Goal: Task Accomplishment & Management: Use online tool/utility

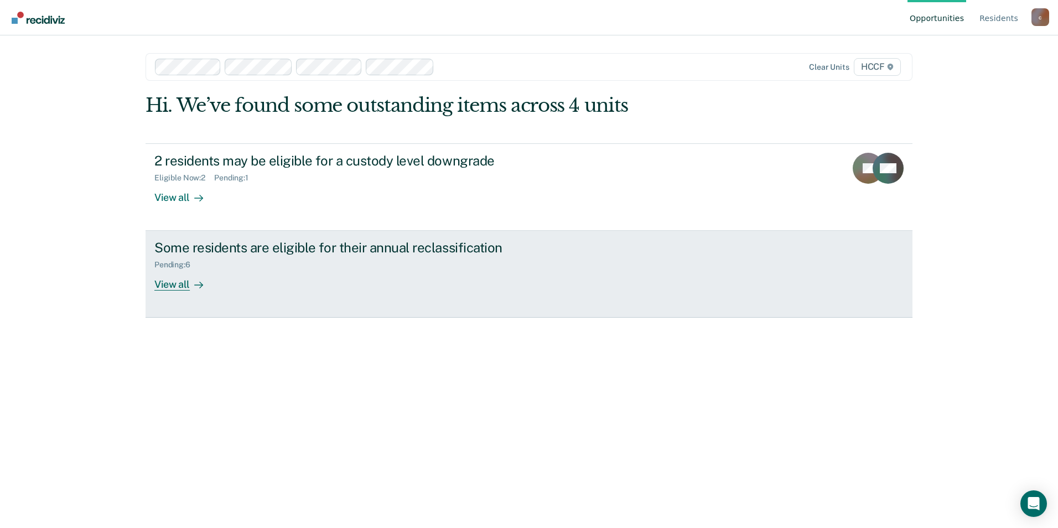
click at [174, 292] on link "Some residents are eligible for their annual reclassification Pending : 6 View …" at bounding box center [529, 274] width 767 height 87
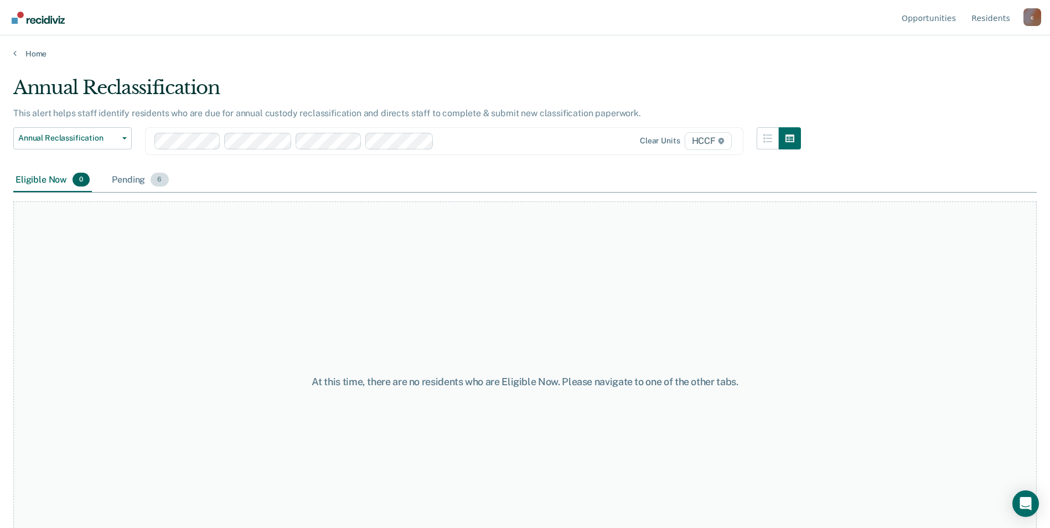
click at [122, 182] on div "Pending 6" at bounding box center [140, 180] width 61 height 24
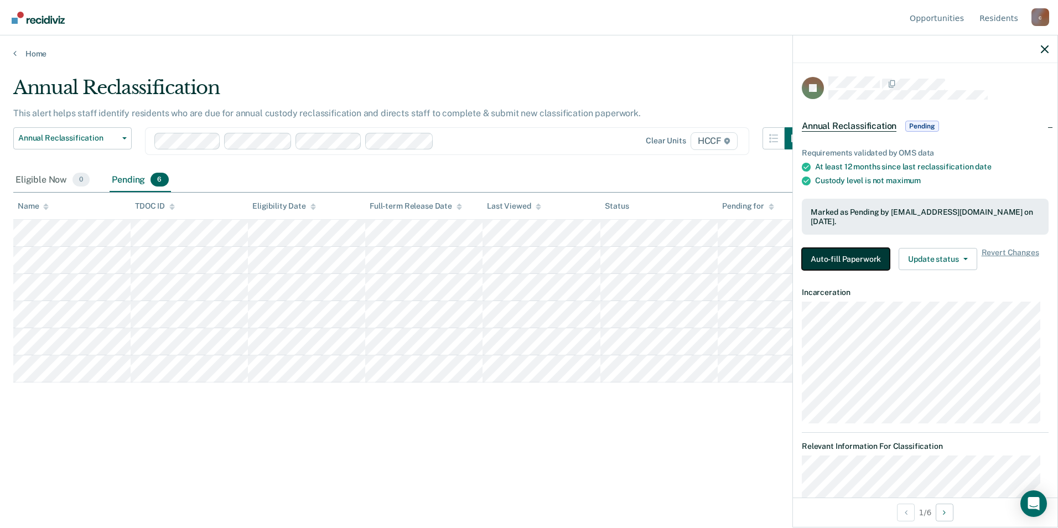
click at [833, 254] on button "Auto-fill Paperwork" at bounding box center [846, 259] width 88 height 22
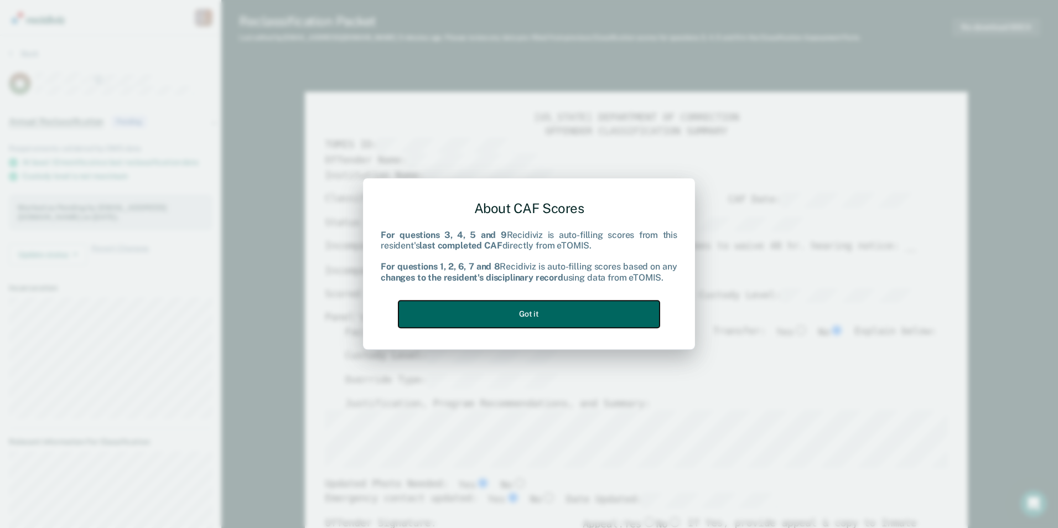
click at [521, 301] on button "Got it" at bounding box center [528, 314] width 261 height 27
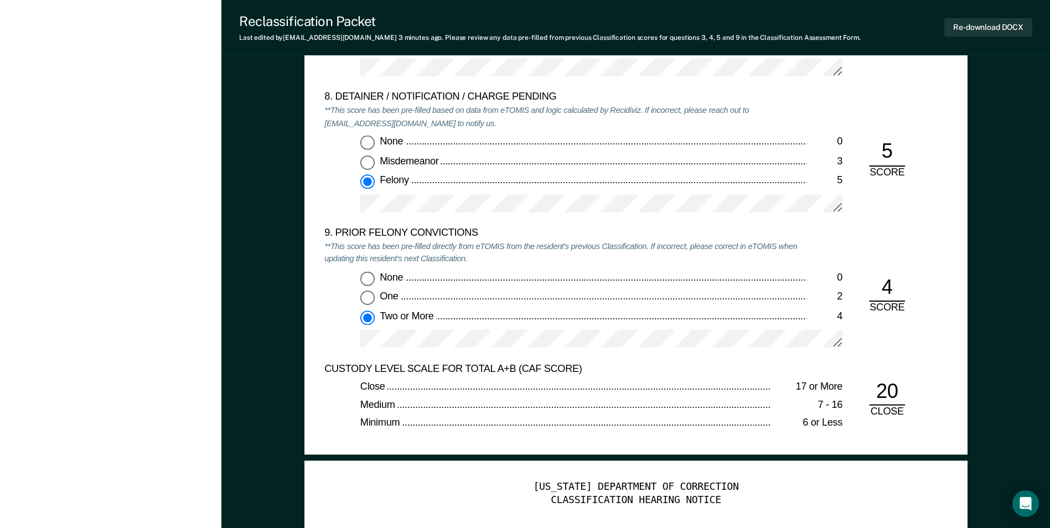
scroll to position [2656, 0]
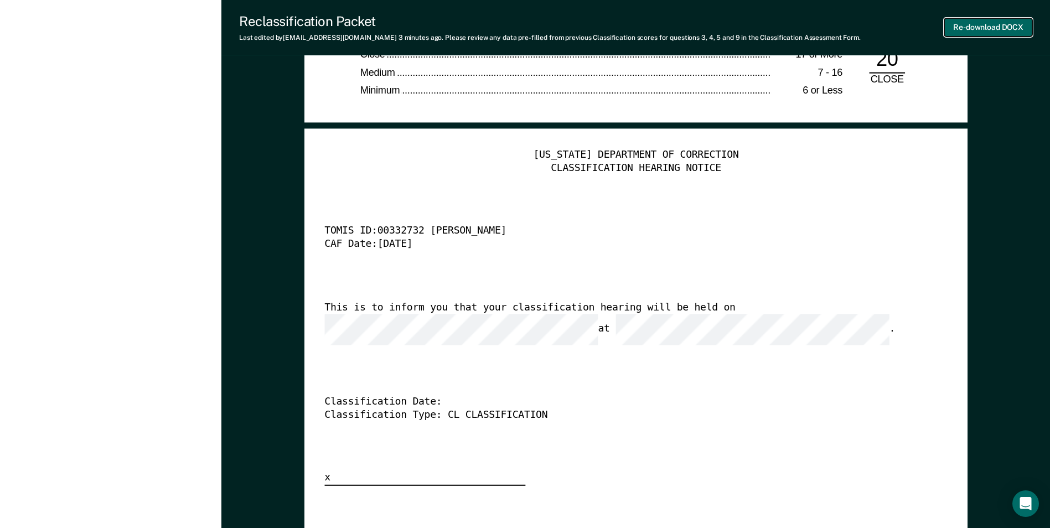
click at [1001, 28] on button "Re-download DOCX" at bounding box center [988, 27] width 88 height 18
click at [885, 315] on div "This is to inform you that your classification hearing will be held on at ." at bounding box center [620, 323] width 592 height 44
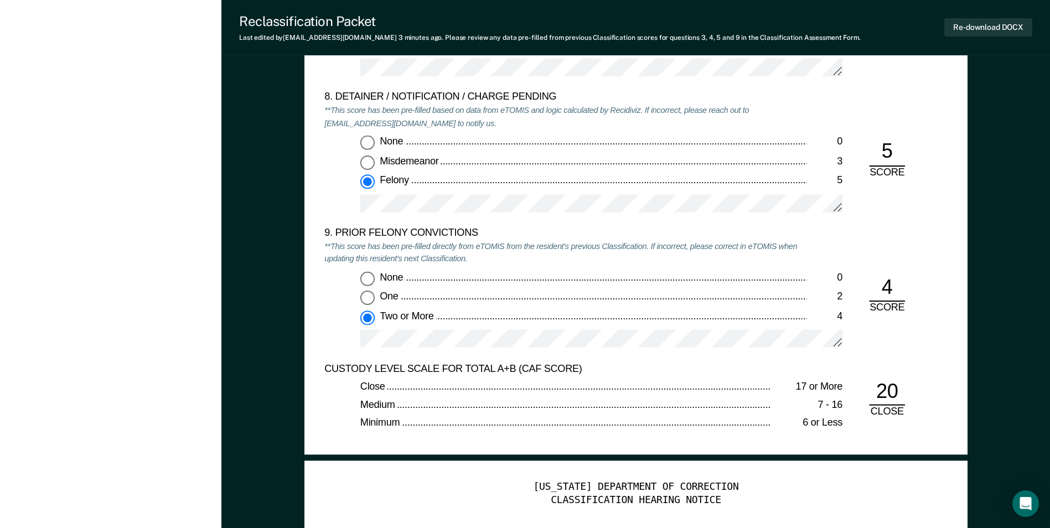
scroll to position [1992, 0]
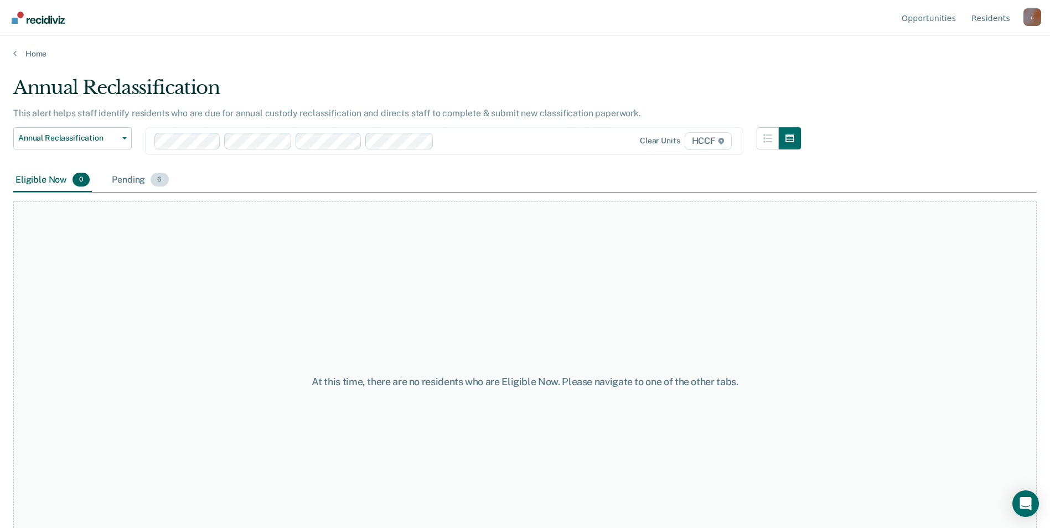
click at [129, 179] on div "Pending 6" at bounding box center [140, 180] width 61 height 24
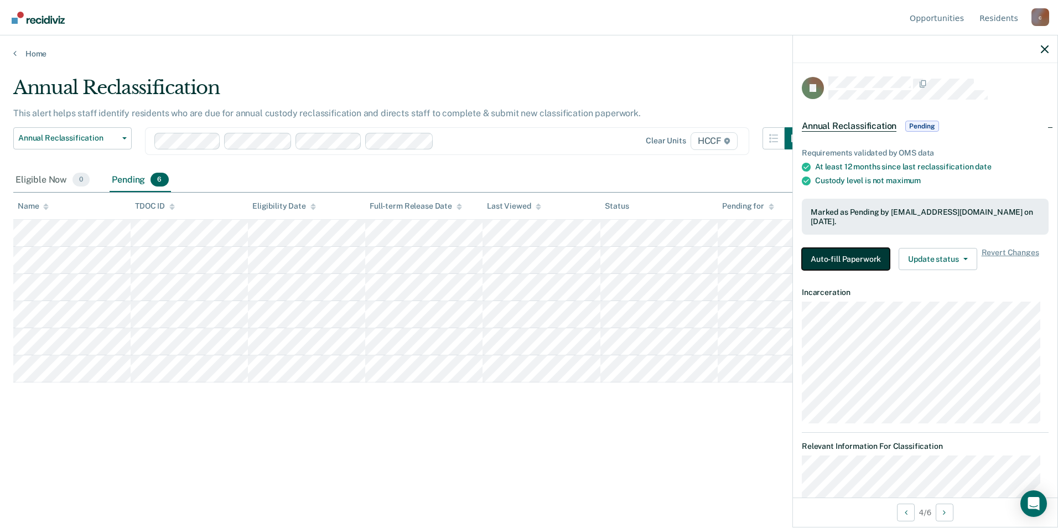
click at [846, 251] on button "Auto-fill Paperwork" at bounding box center [846, 259] width 88 height 22
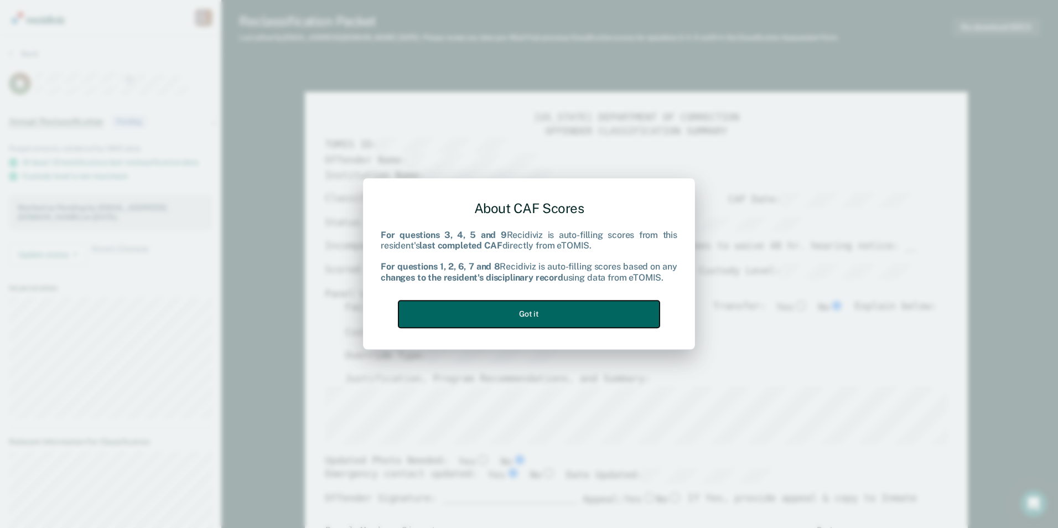
click at [513, 316] on button "Got it" at bounding box center [528, 314] width 261 height 27
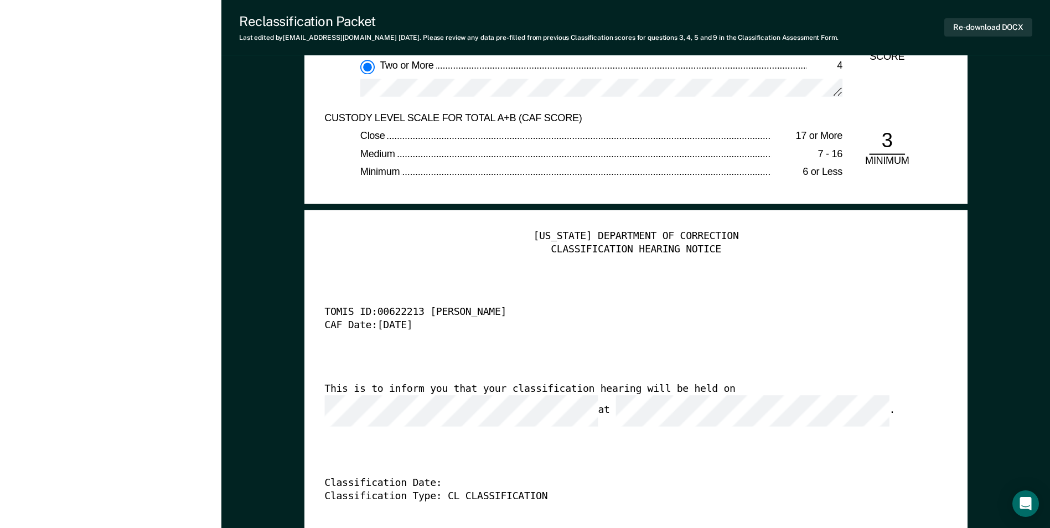
scroll to position [2580, 0]
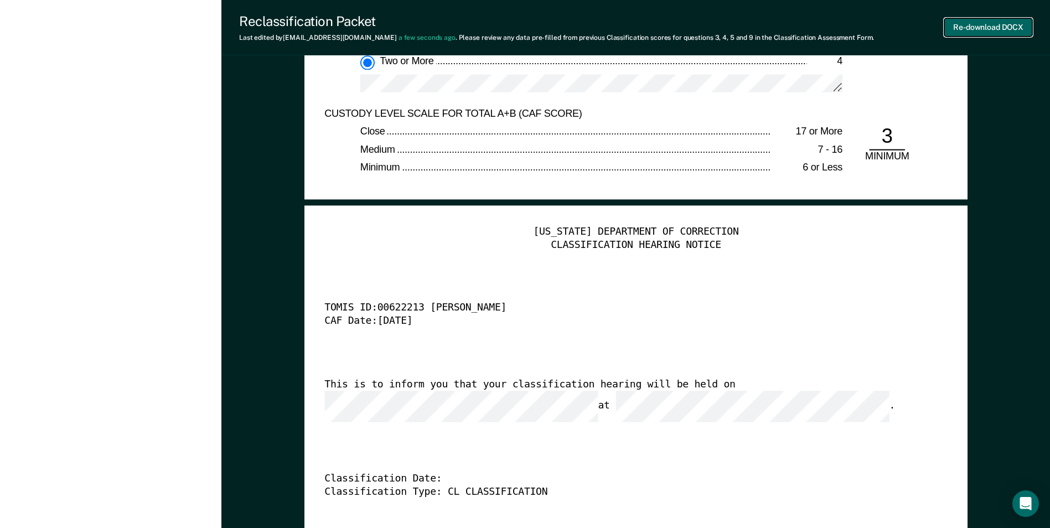
click at [991, 29] on button "Re-download DOCX" at bounding box center [988, 27] width 88 height 18
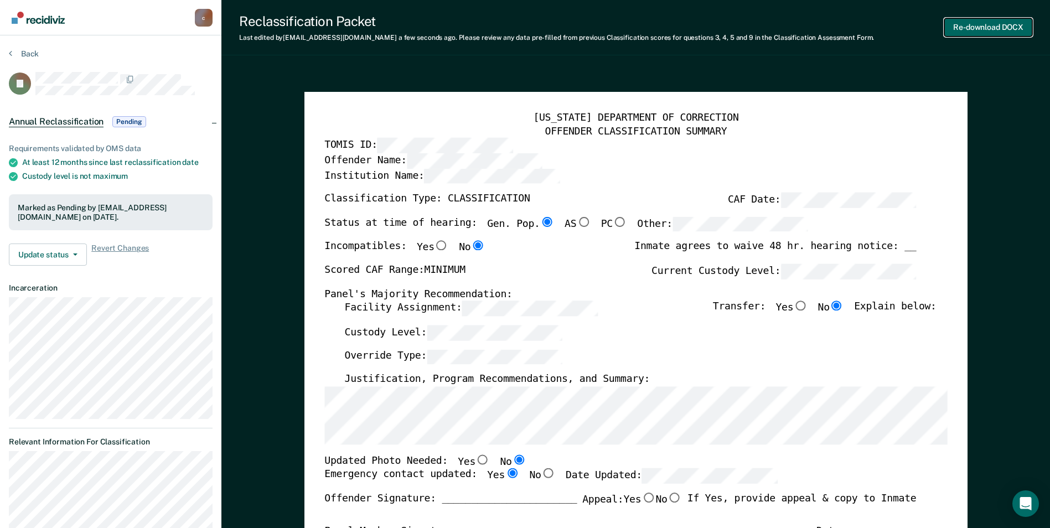
click at [1012, 29] on button "Re-download DOCX" at bounding box center [988, 27] width 88 height 18
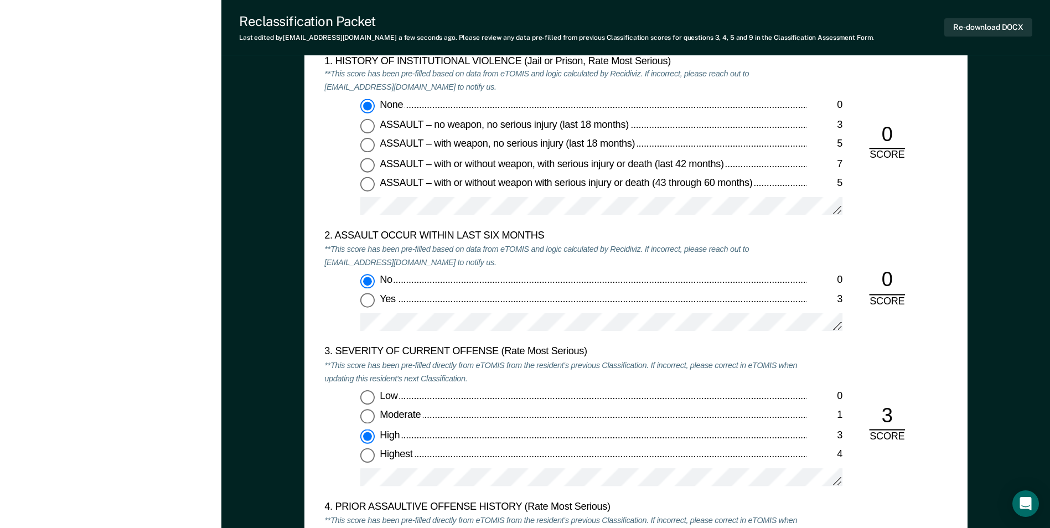
scroll to position [1107, 0]
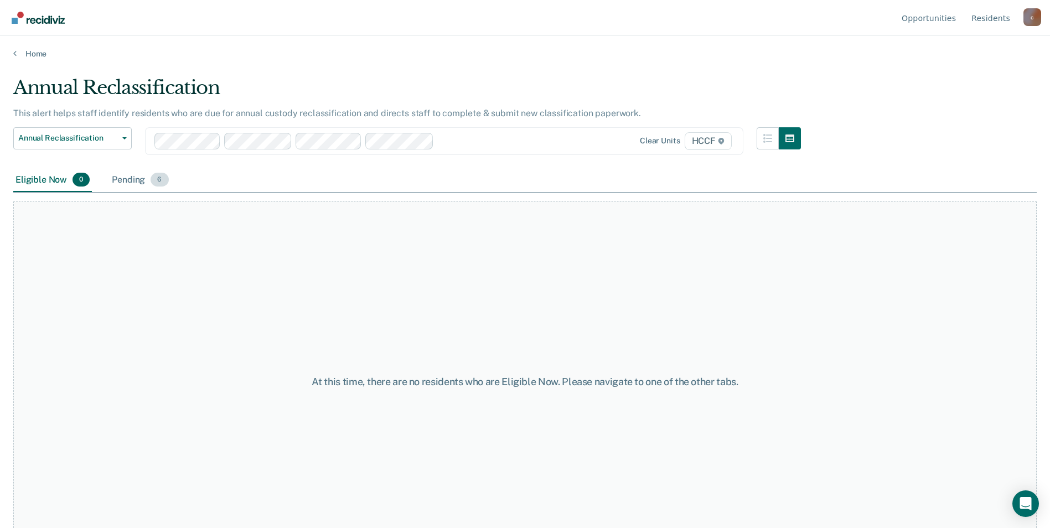
click at [130, 180] on div "Pending 6" at bounding box center [140, 180] width 61 height 24
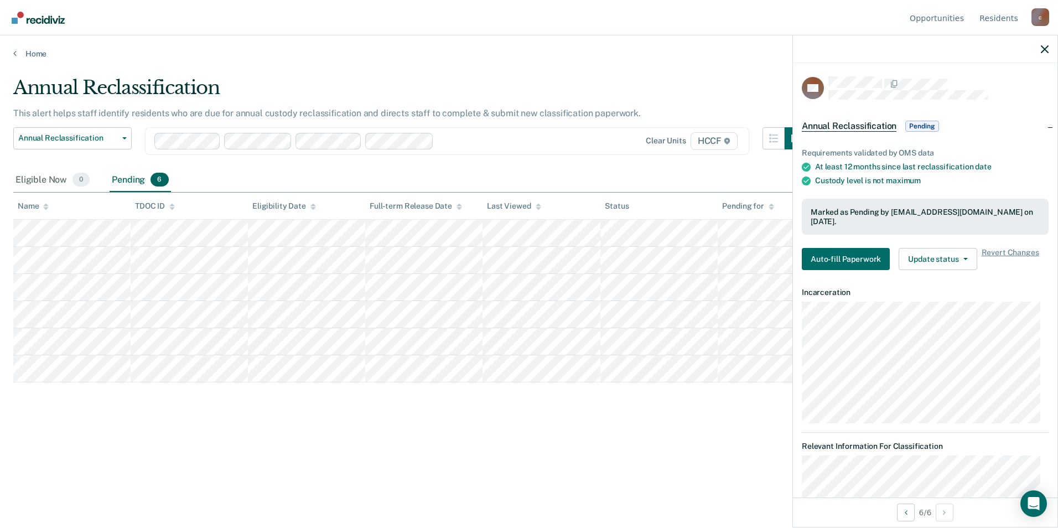
click at [841, 243] on div "Requirements validated by OMS data At least 12 months since last reclassificati…" at bounding box center [925, 205] width 265 height 148
click at [840, 256] on button "Auto-fill Paperwork" at bounding box center [846, 259] width 88 height 22
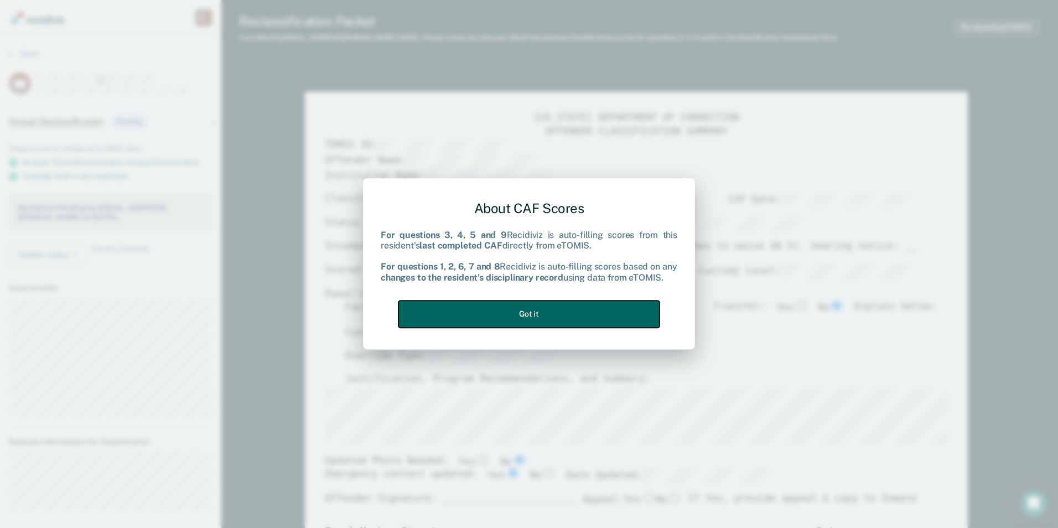
click at [517, 312] on button "Got it" at bounding box center [528, 314] width 261 height 27
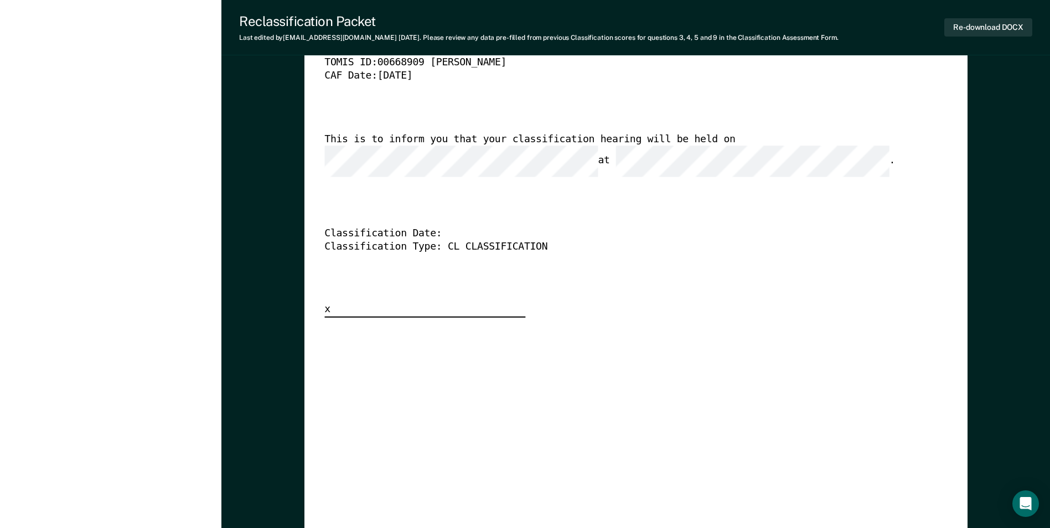
scroll to position [2765, 0]
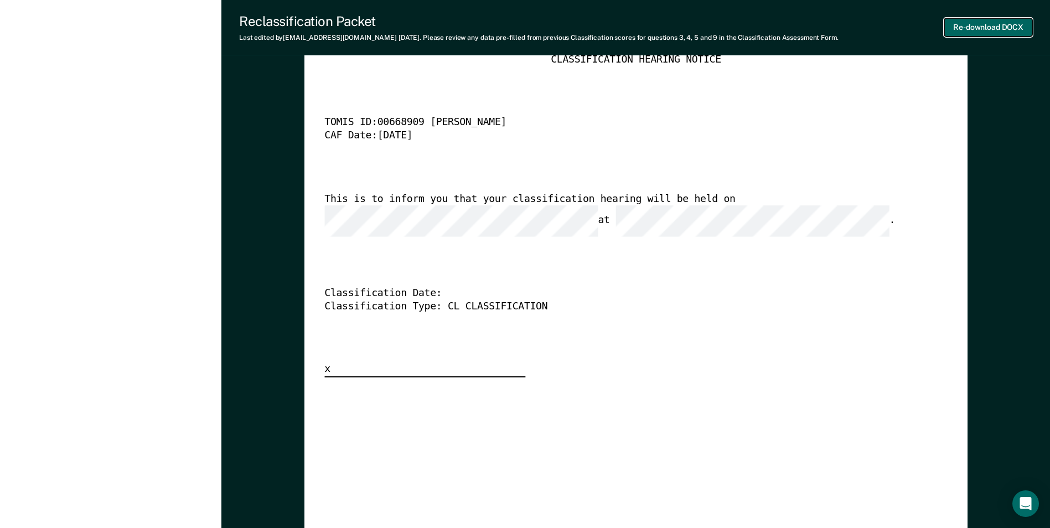
click at [1009, 29] on button "Re-download DOCX" at bounding box center [988, 27] width 88 height 18
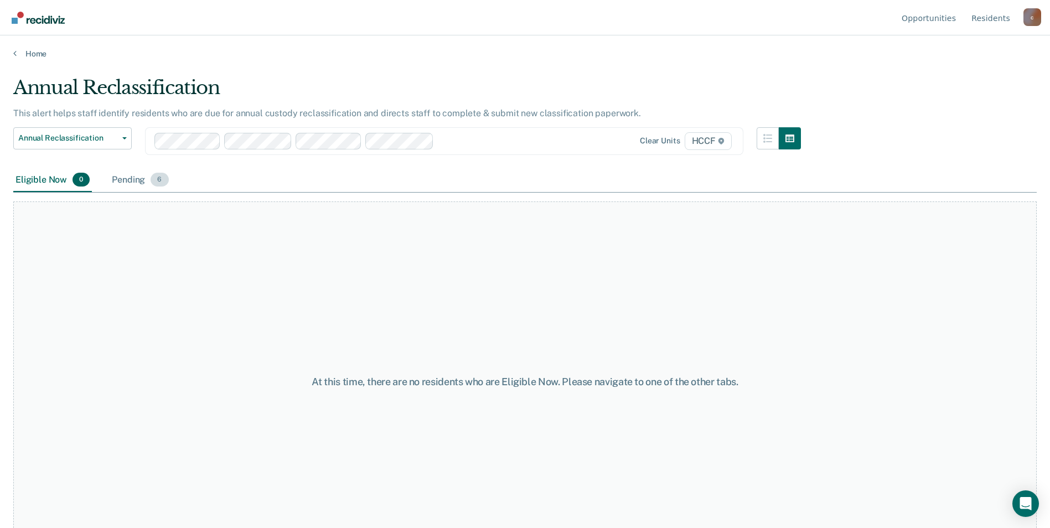
click at [134, 179] on div "Pending 6" at bounding box center [140, 180] width 61 height 24
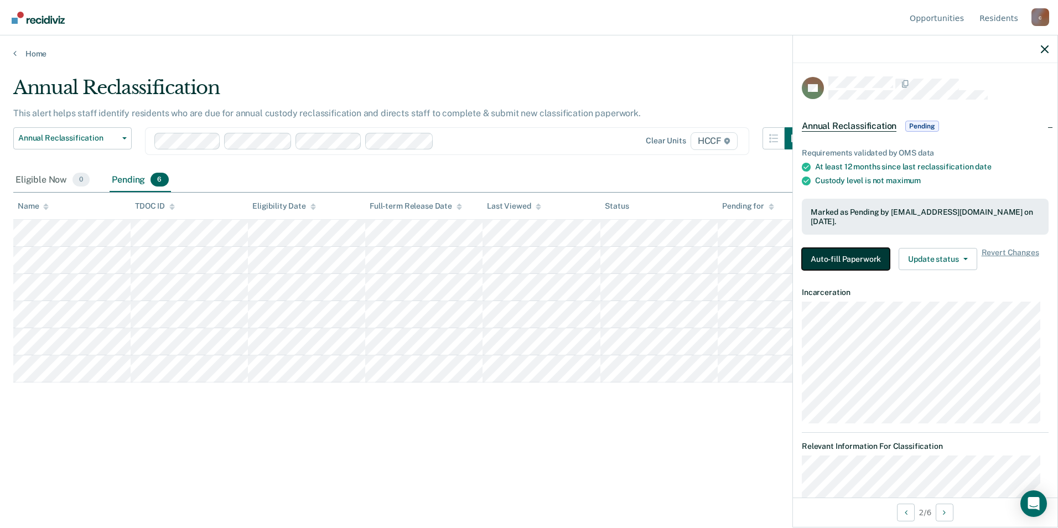
click at [849, 253] on button "Auto-fill Paperwork" at bounding box center [846, 259] width 88 height 22
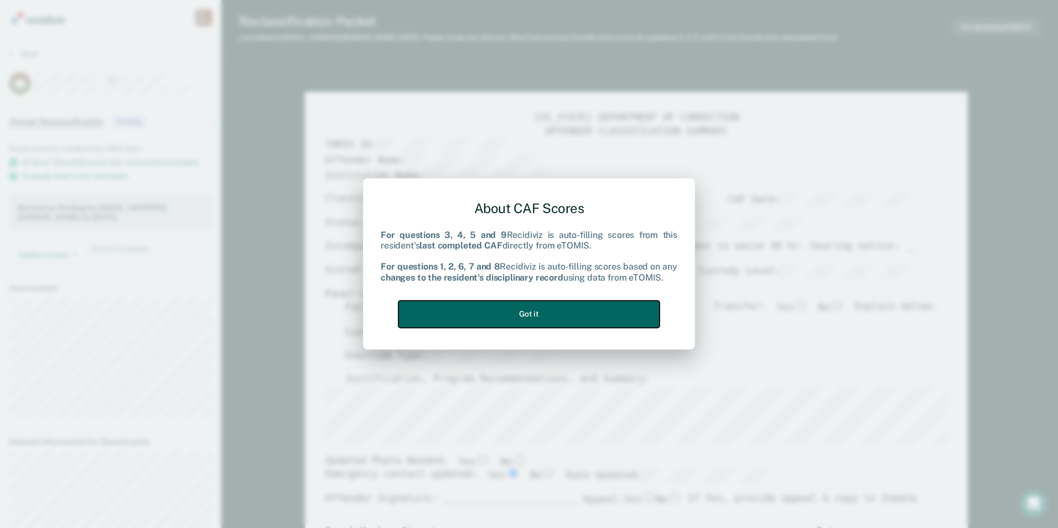
click at [621, 317] on button "Got it" at bounding box center [528, 314] width 261 height 27
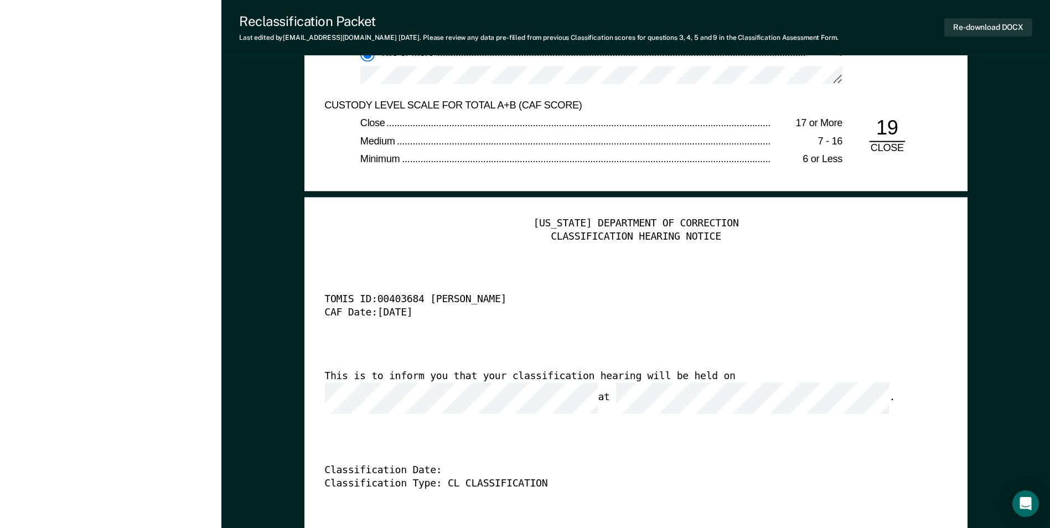
scroll to position [2592, 0]
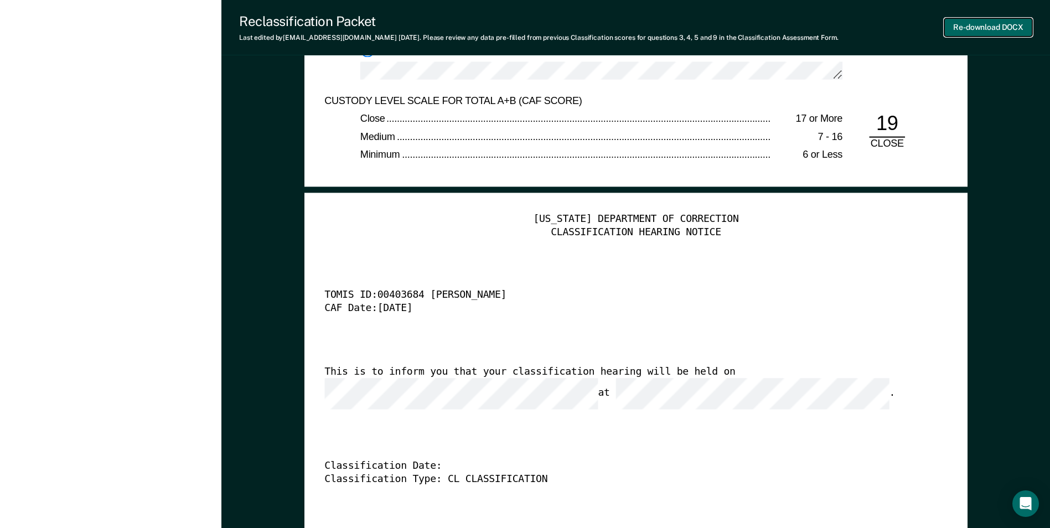
click at [1016, 25] on button "Re-download DOCX" at bounding box center [988, 27] width 88 height 18
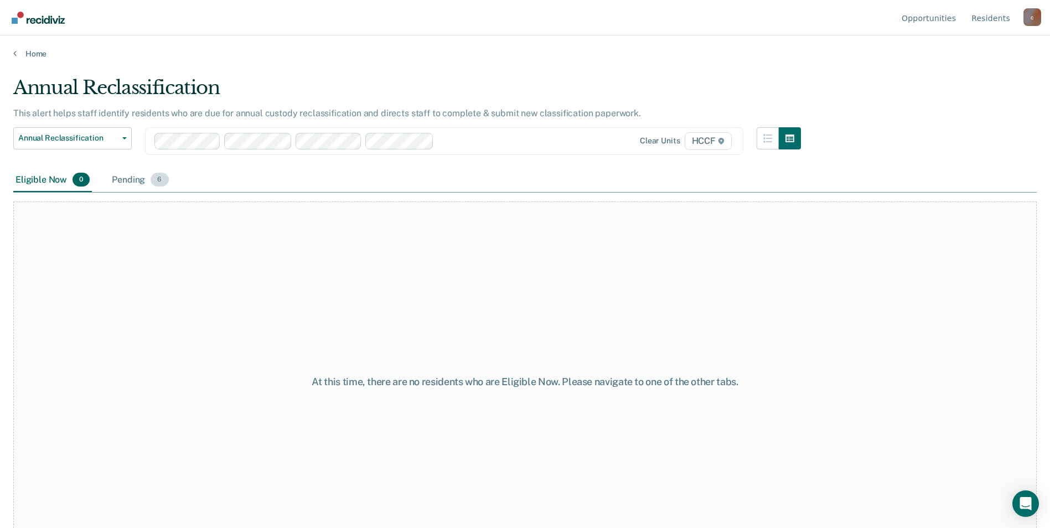
click at [130, 182] on div "Pending 6" at bounding box center [140, 180] width 61 height 24
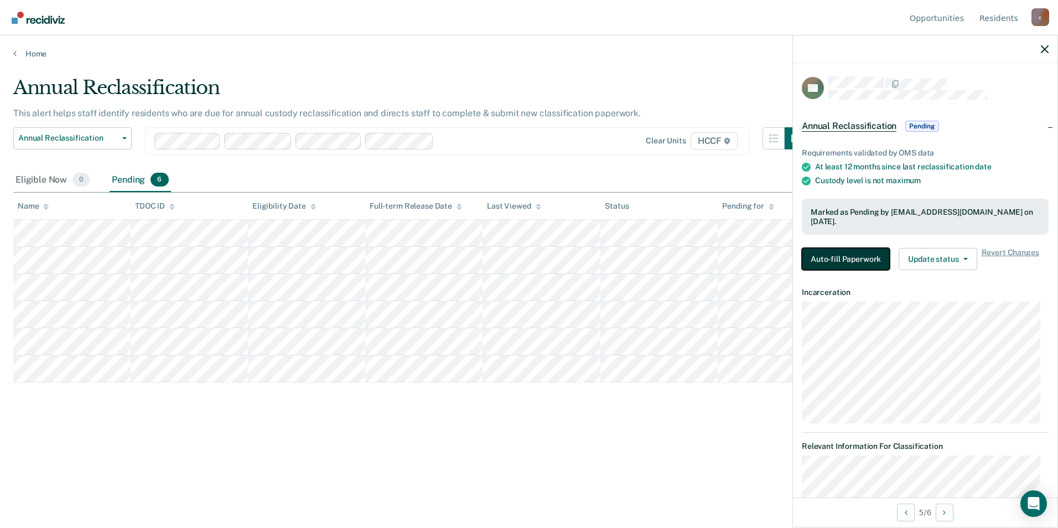
click at [852, 256] on button "Auto-fill Paperwork" at bounding box center [846, 259] width 88 height 22
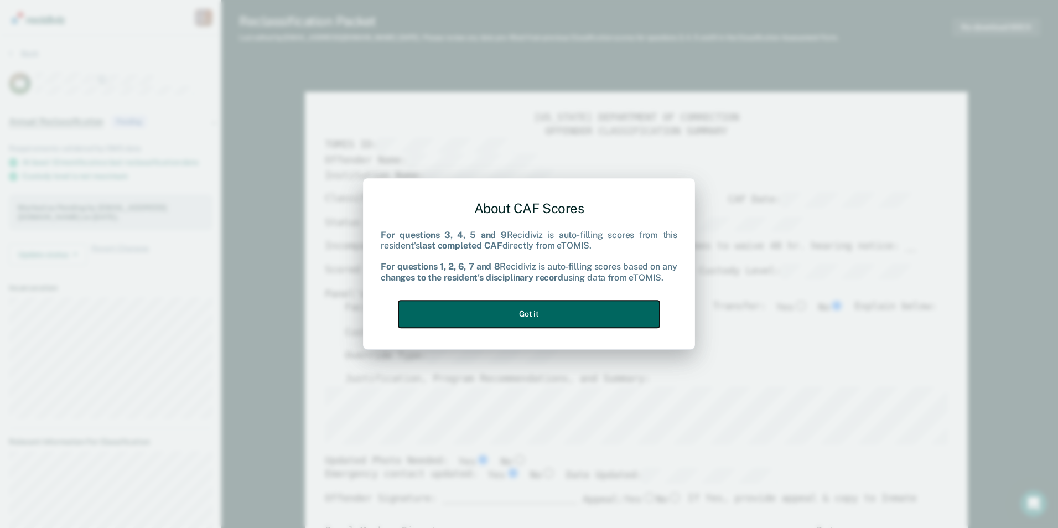
drag, startPoint x: 564, startPoint y: 318, endPoint x: 570, endPoint y: 313, distance: 7.9
click at [563, 315] on button "Got it" at bounding box center [528, 314] width 261 height 27
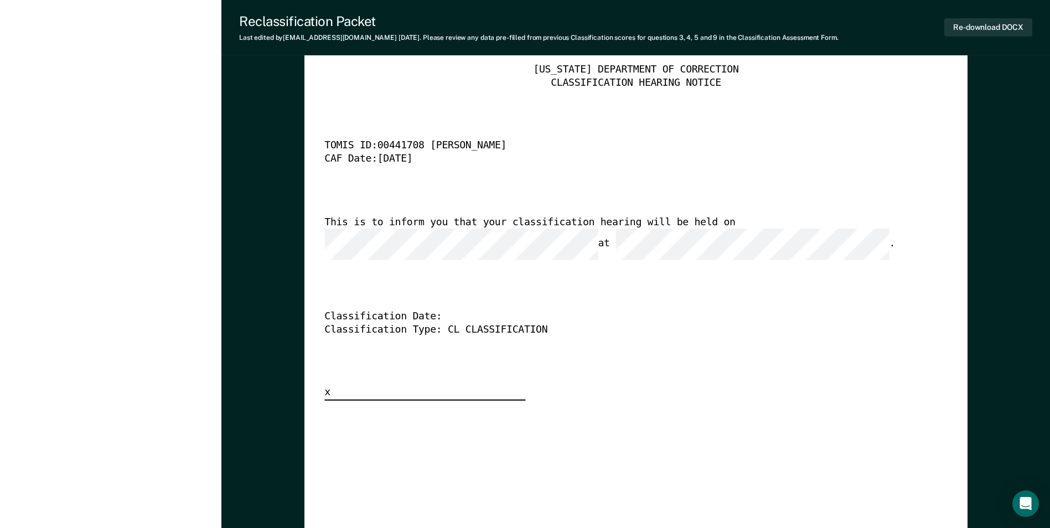
scroll to position [2823, 0]
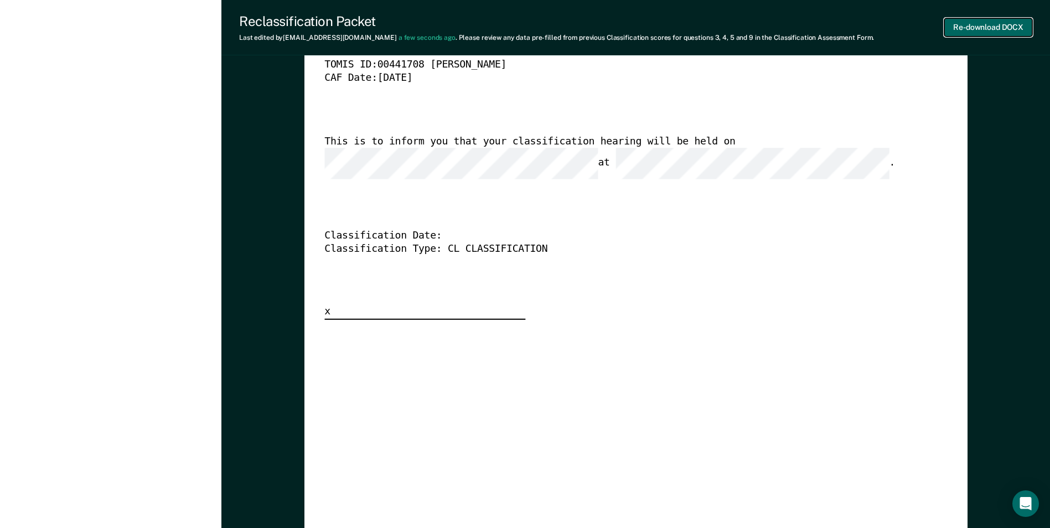
click at [1005, 27] on button "Re-download DOCX" at bounding box center [988, 27] width 88 height 18
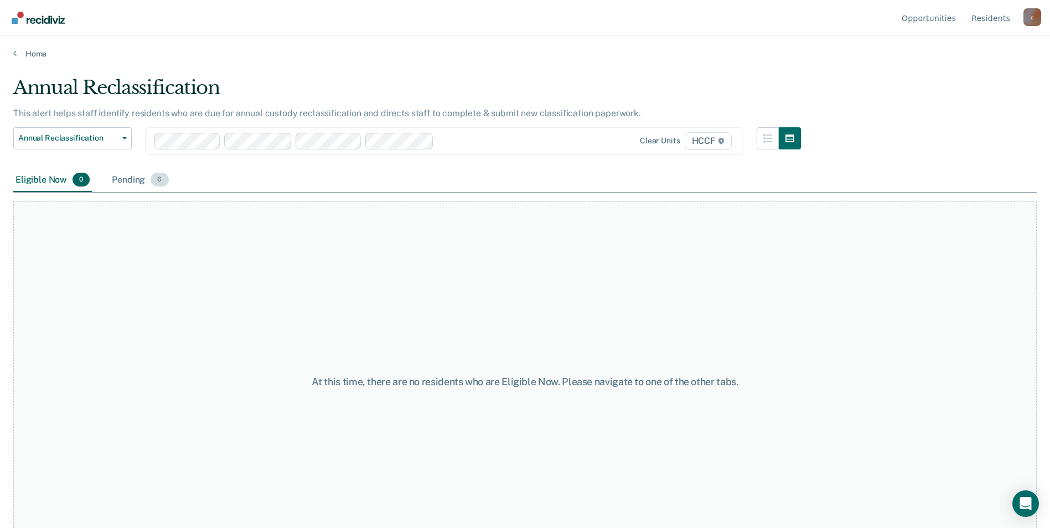
click at [125, 178] on div "Pending 6" at bounding box center [140, 180] width 61 height 24
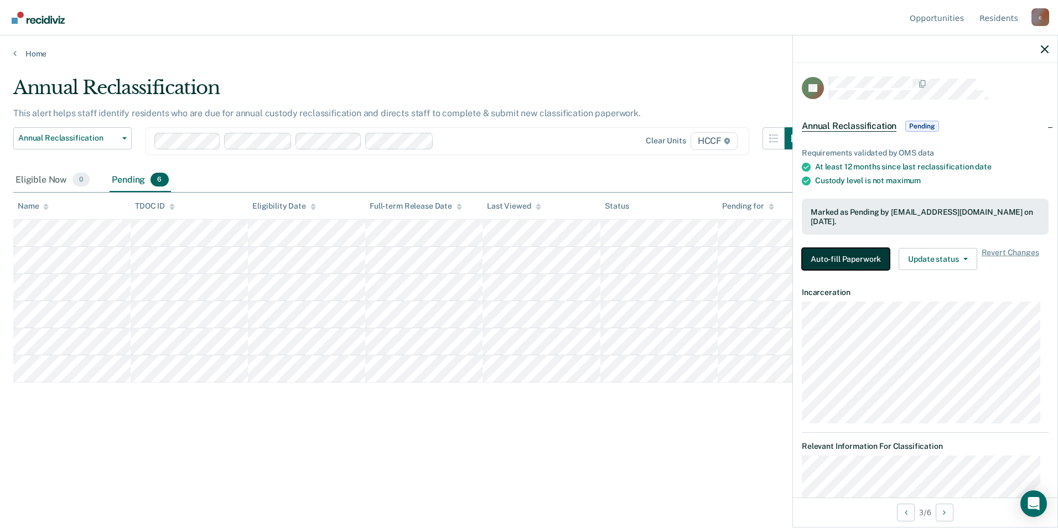
click at [856, 265] on button "Auto-fill Paperwork" at bounding box center [846, 259] width 88 height 22
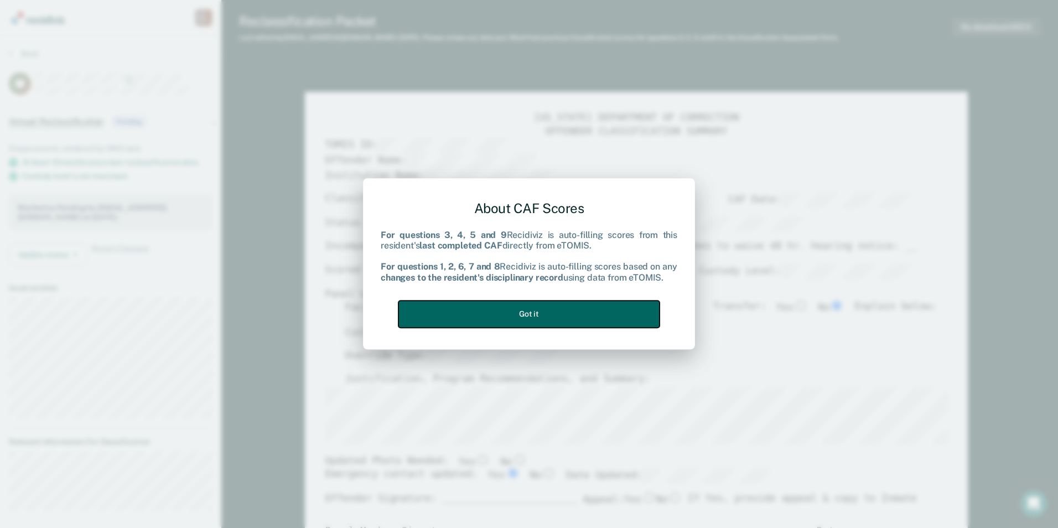
click at [534, 324] on button "Got it" at bounding box center [528, 314] width 261 height 27
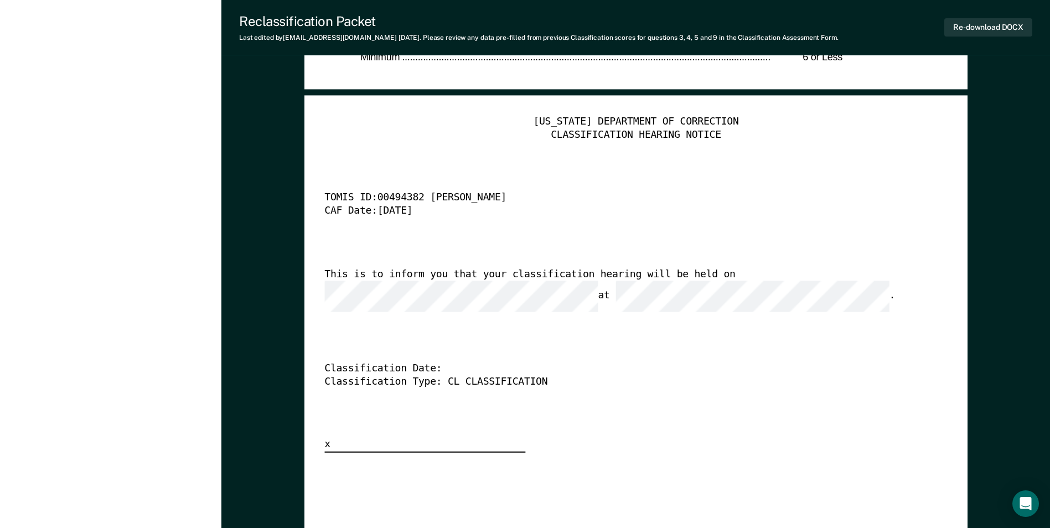
scroll to position [2661, 0]
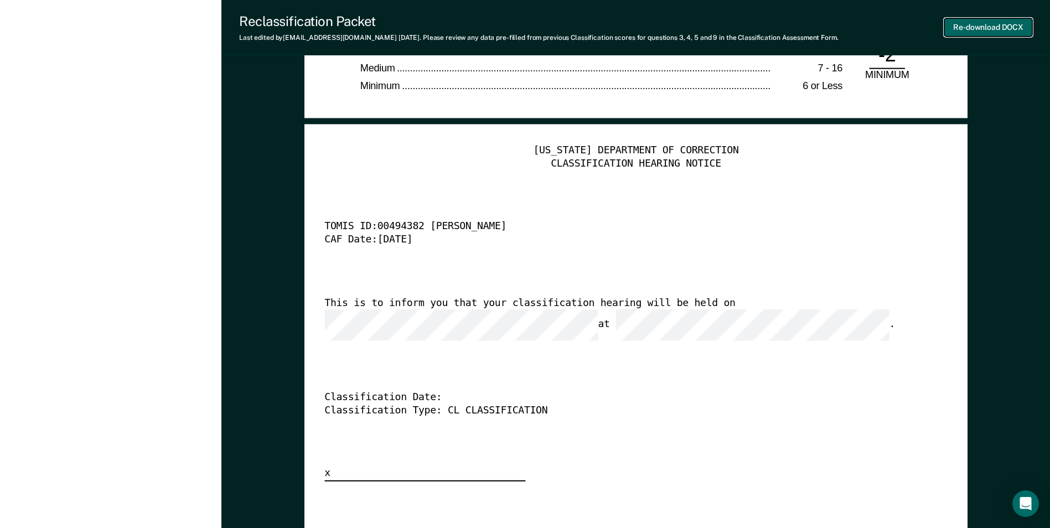
click at [1016, 32] on button "Re-download DOCX" at bounding box center [988, 27] width 88 height 18
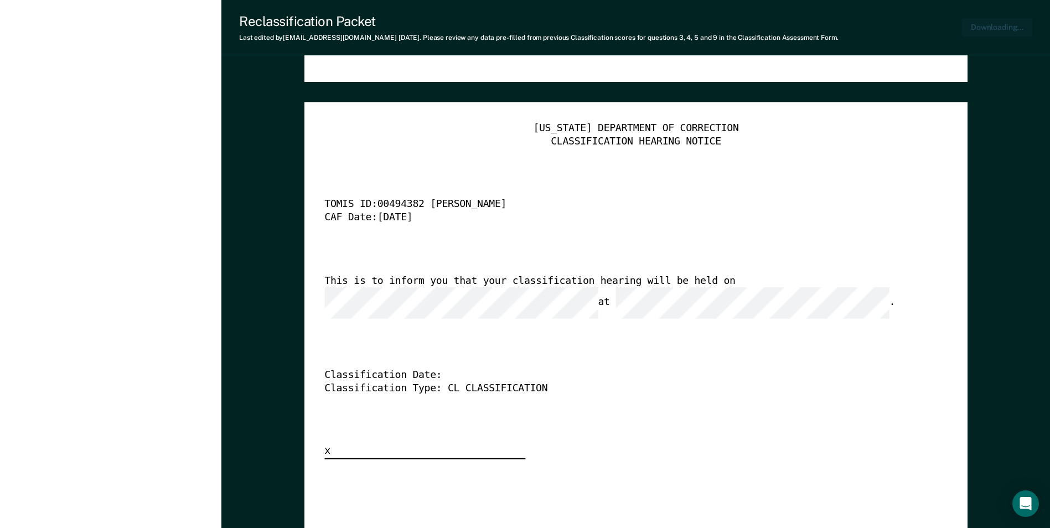
type textarea "x"
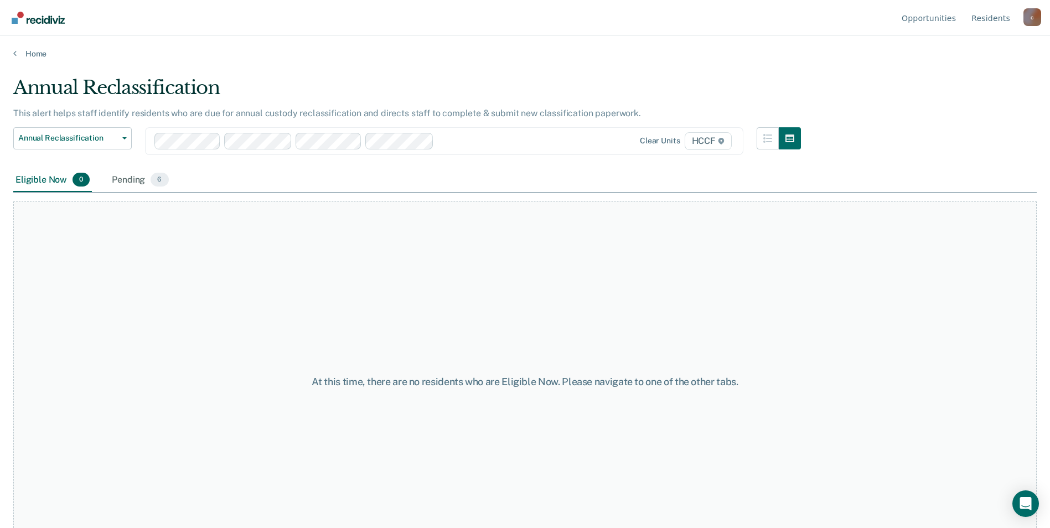
drag, startPoint x: 60, startPoint y: 157, endPoint x: 62, endPoint y: 145, distance: 11.7
click at [60, 155] on div "Annual Reclassification Custody Level Downgrade Annual Reclassification Initial…" at bounding box center [72, 147] width 118 height 41
click at [62, 145] on button "Annual Reclassification" at bounding box center [72, 138] width 118 height 22
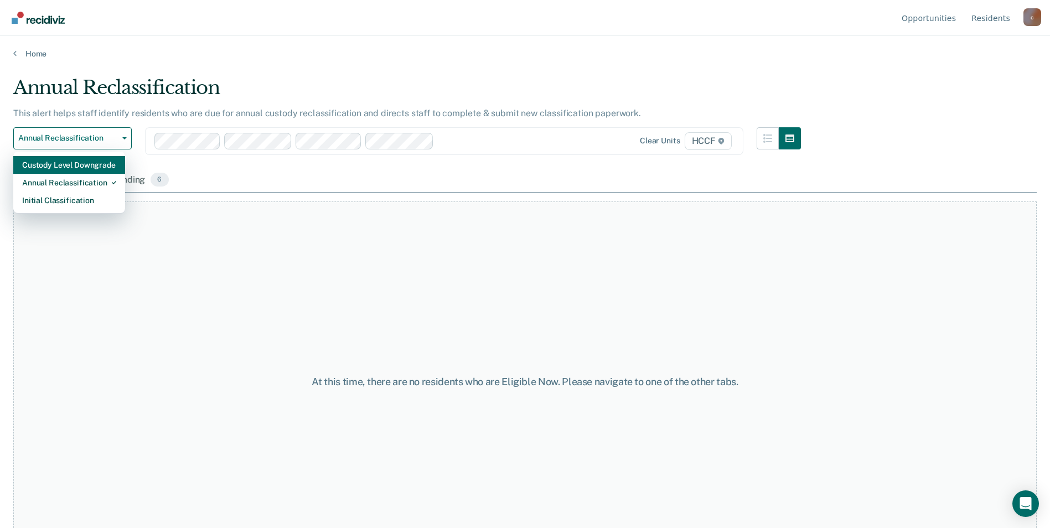
click at [59, 165] on div "Custody Level Downgrade" at bounding box center [69, 165] width 94 height 18
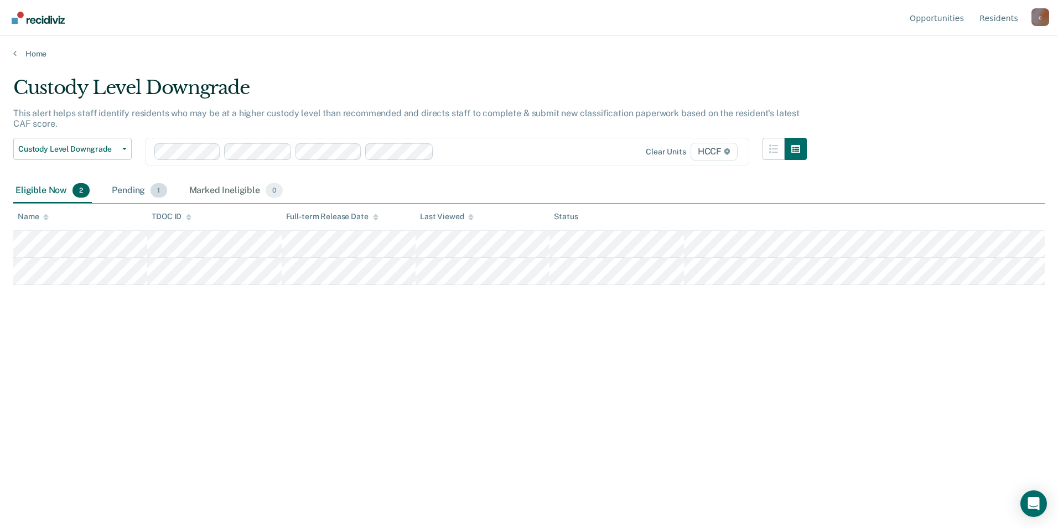
click at [137, 190] on div "Pending 1" at bounding box center [139, 191] width 59 height 24
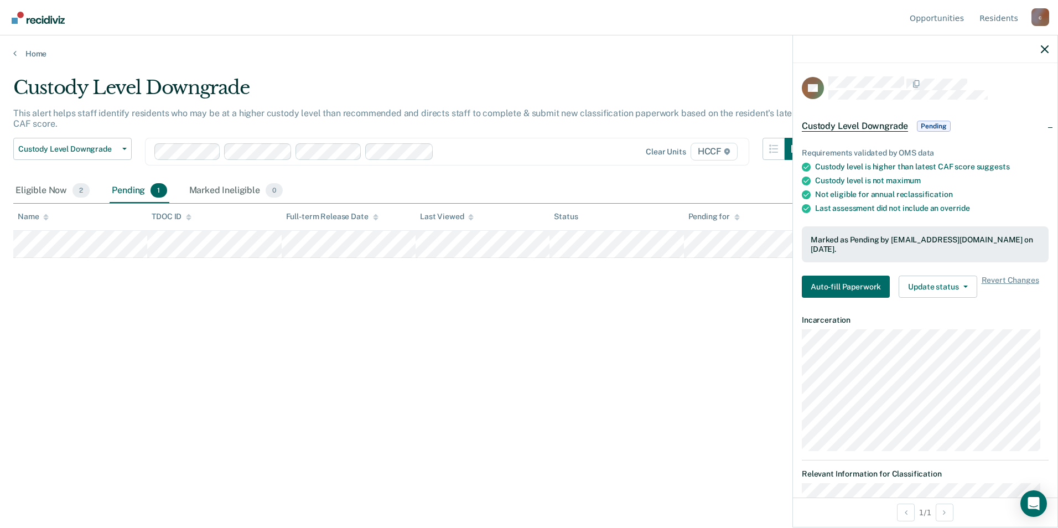
click at [251, 381] on div "Custody Level Downgrade This alert helps staff identify residents who may be at…" at bounding box center [529, 260] width 1032 height 369
